Goal: Task Accomplishment & Management: Use online tool/utility

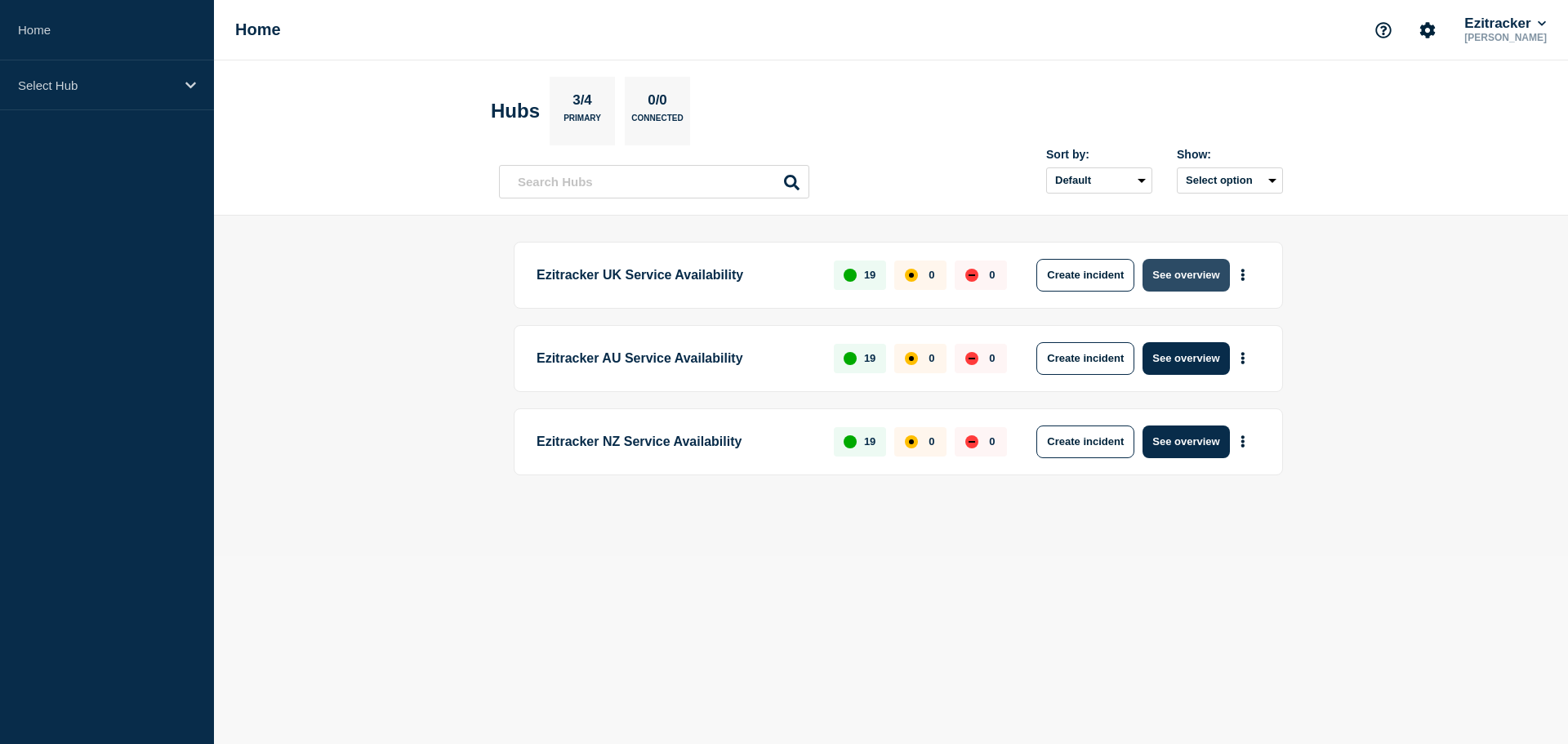
click at [1191, 281] on button "See overview" at bounding box center [1185, 275] width 86 height 33
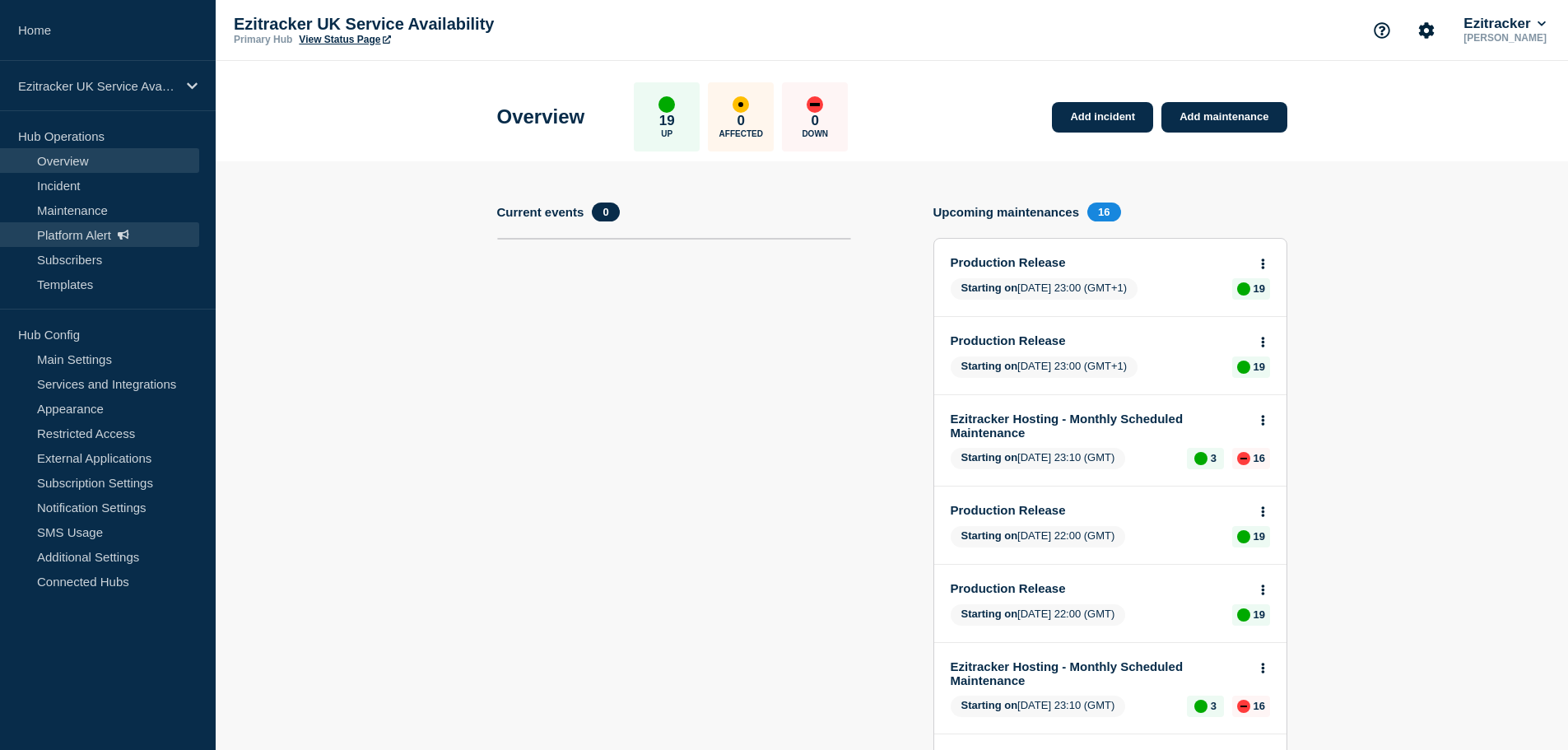
click at [48, 233] on link "Platform Alert" at bounding box center [99, 235] width 199 height 25
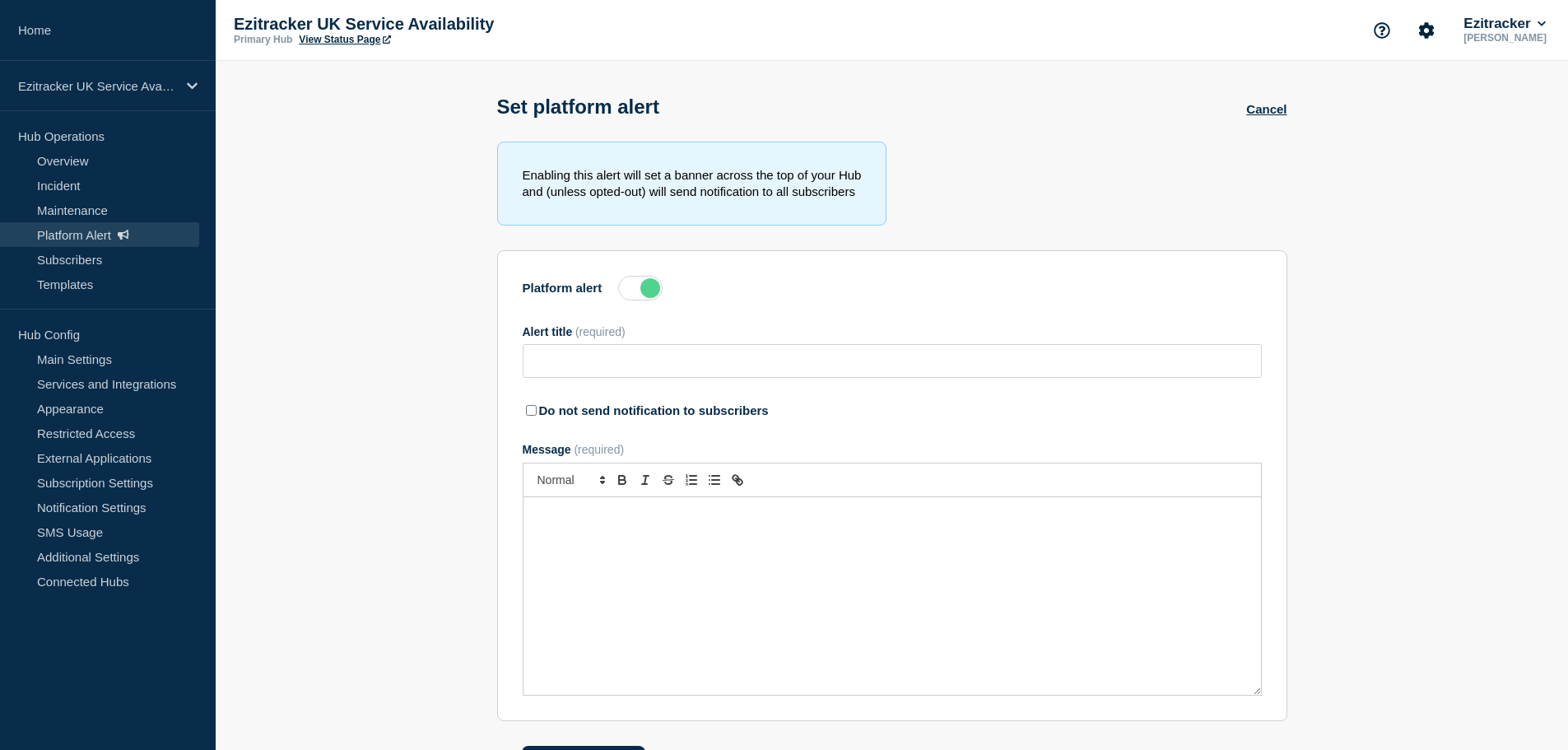
type input "Ezitracker Maintenance has completed"
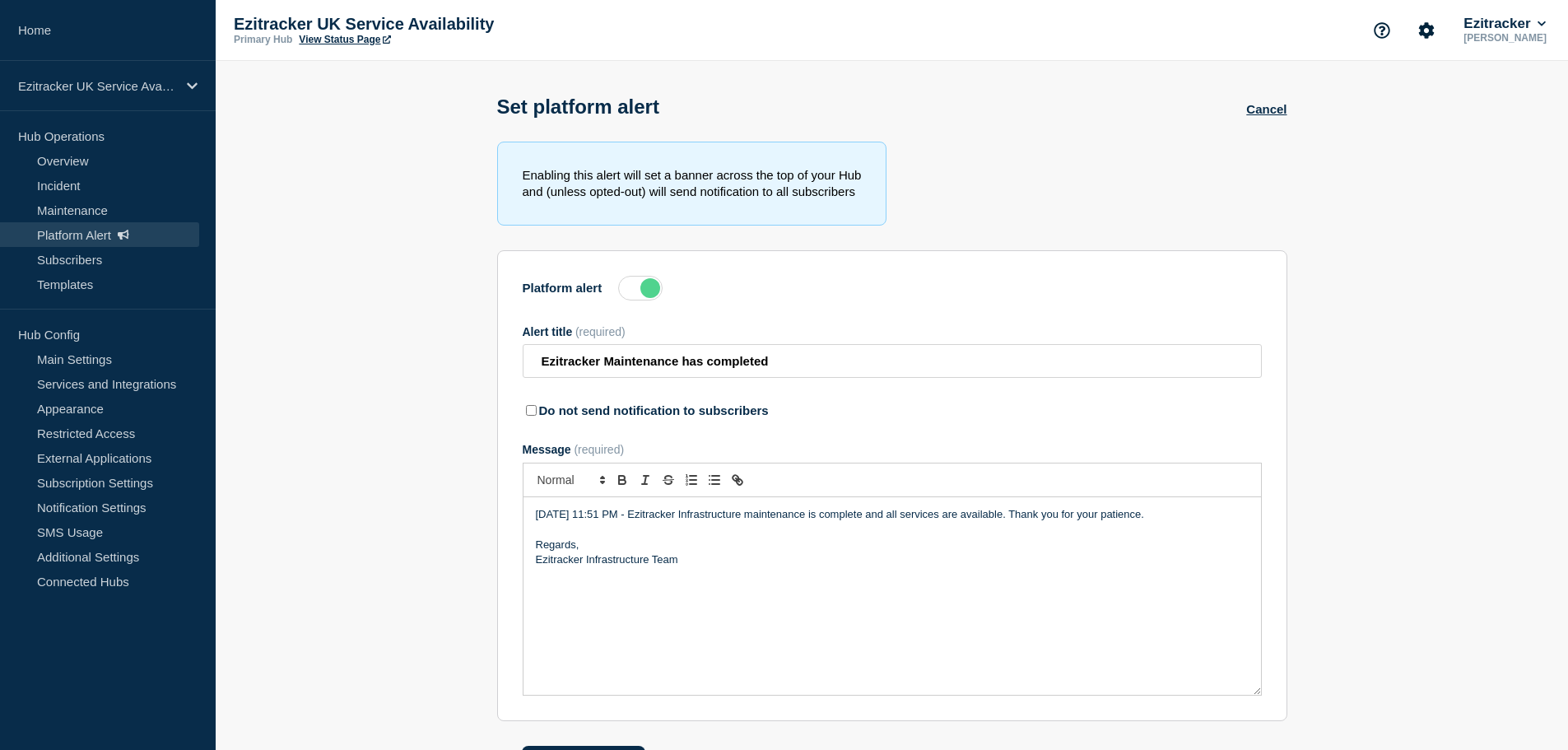
click at [532, 416] on input "Do not send notification to subscribers" at bounding box center [531, 410] width 10 height 10
checkbox input "true"
click at [638, 297] on label at bounding box center [640, 288] width 44 height 25
click at [0, 0] on input "Platform alert" at bounding box center [0, 0] width 0 height 0
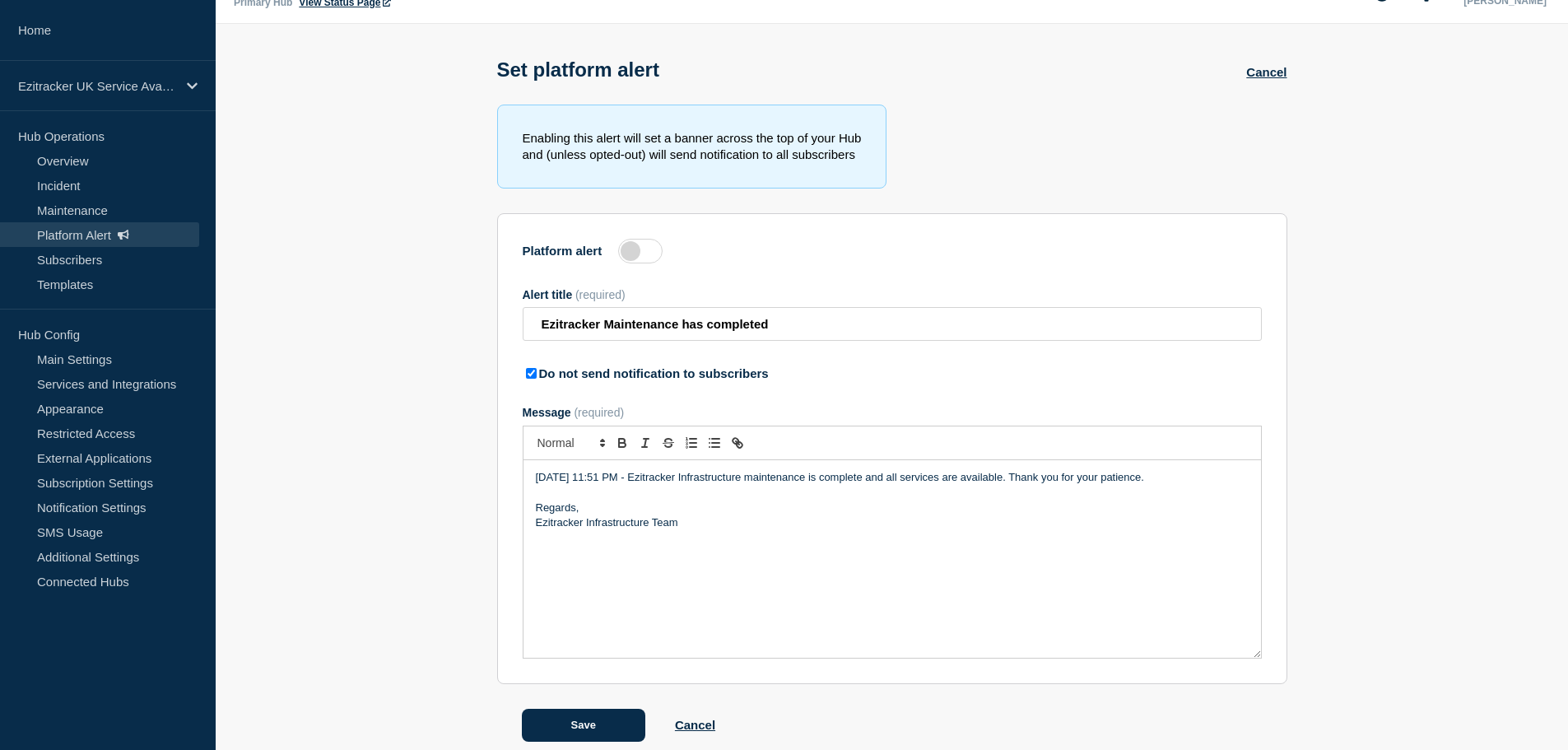
scroll to position [58, 0]
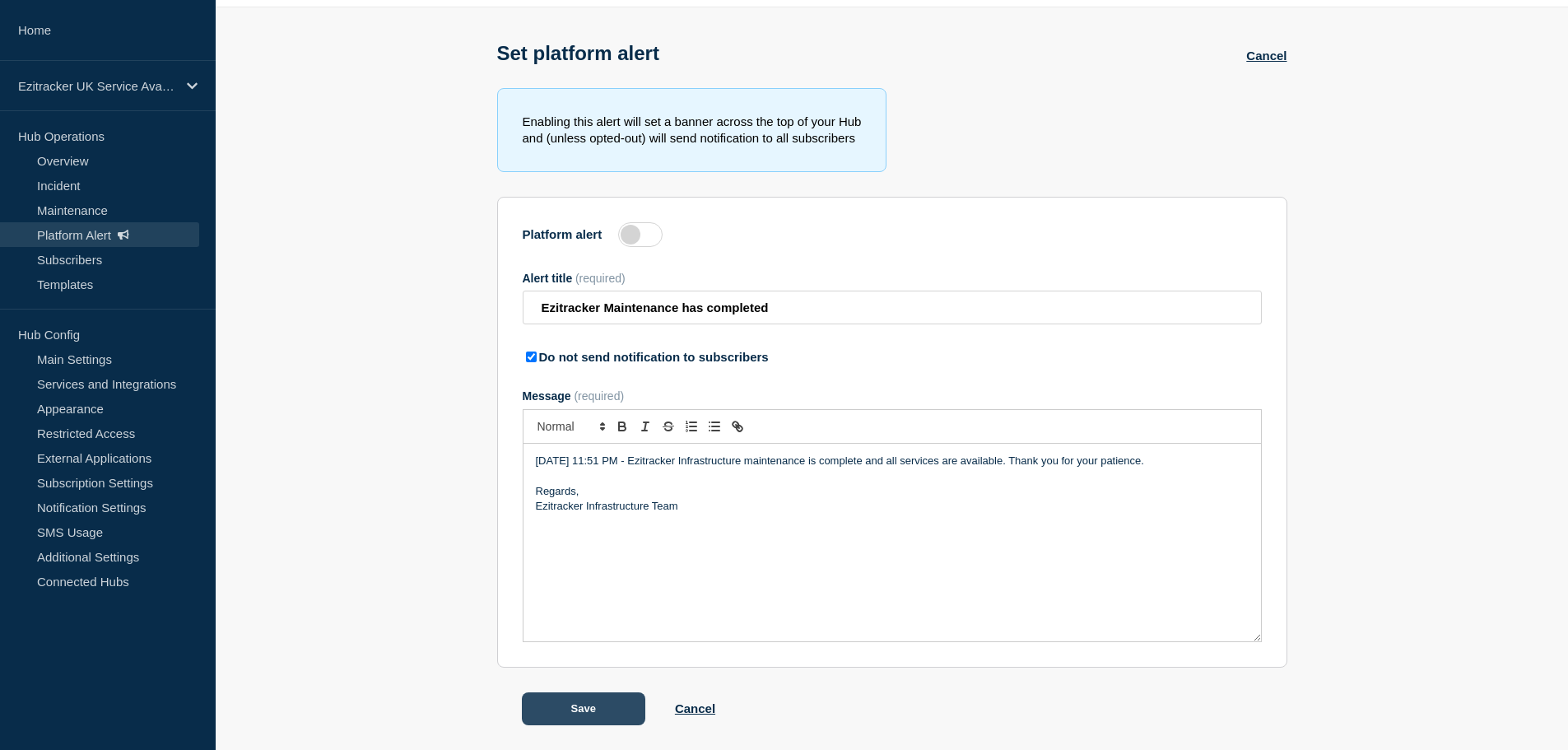
click at [592, 713] on button "Save" at bounding box center [583, 708] width 124 height 33
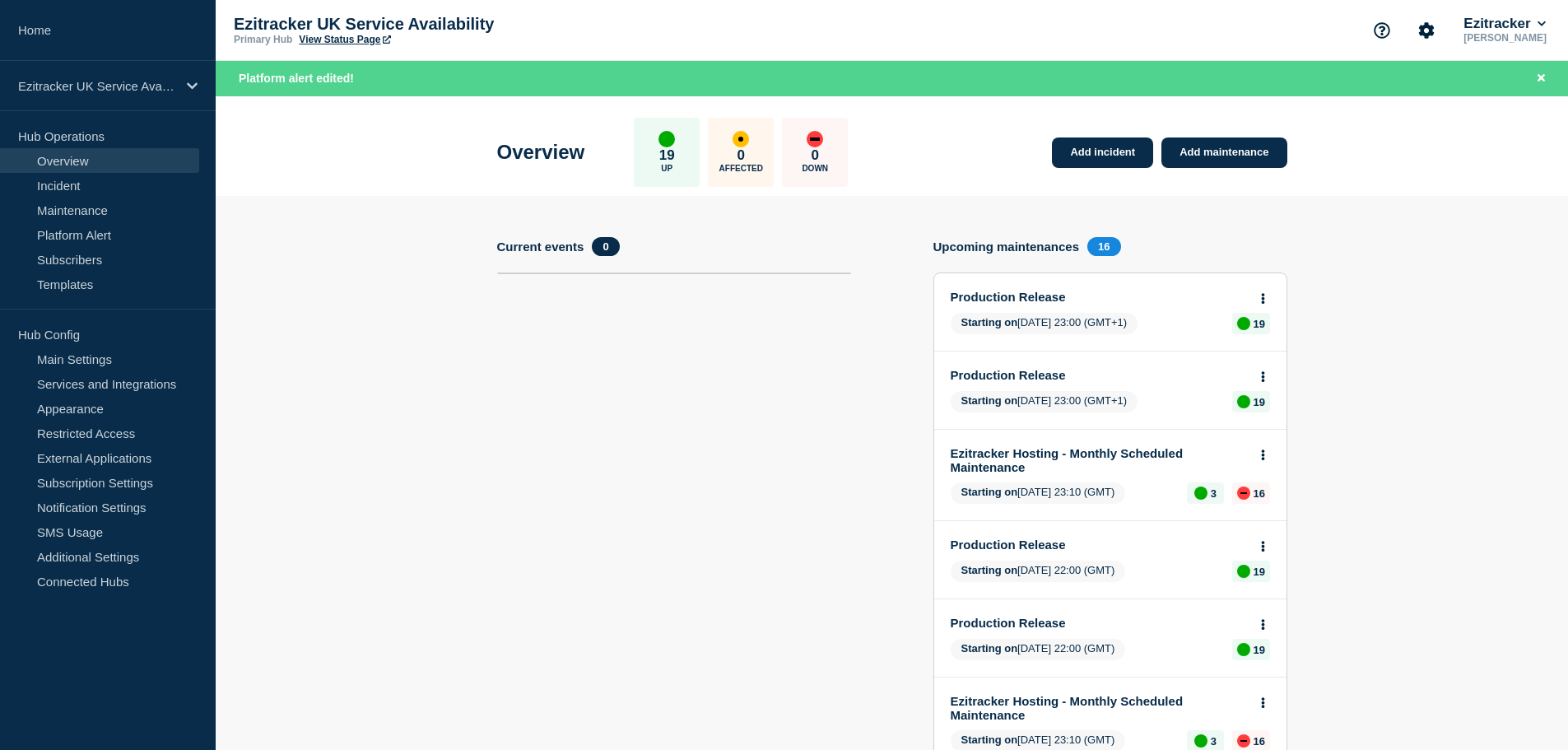
click at [326, 42] on link "View Status Page" at bounding box center [344, 40] width 92 height 11
